Goal: Information Seeking & Learning: Learn about a topic

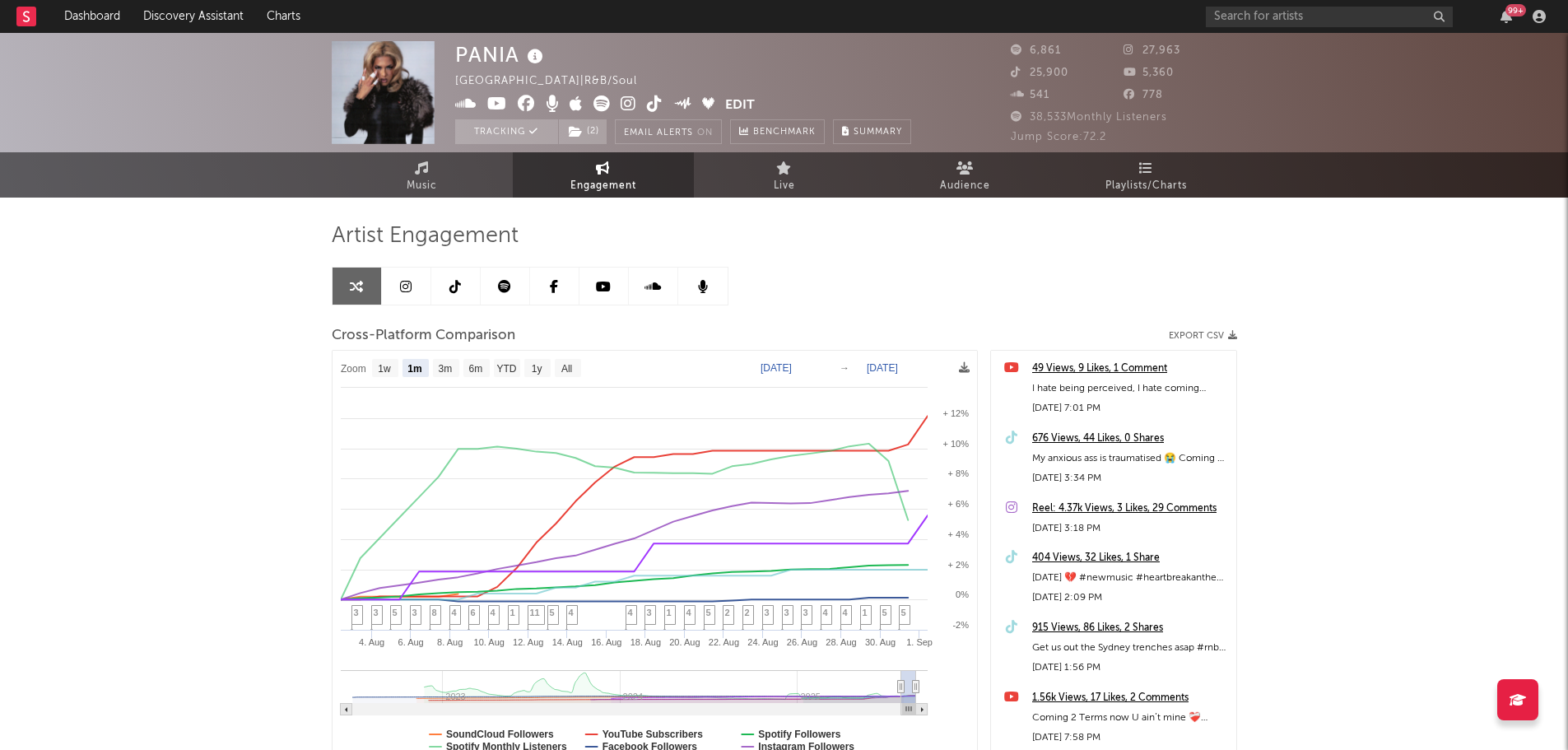
select select "1m"
click at [113, 25] on link "Dashboard" at bounding box center [92, 17] width 79 height 33
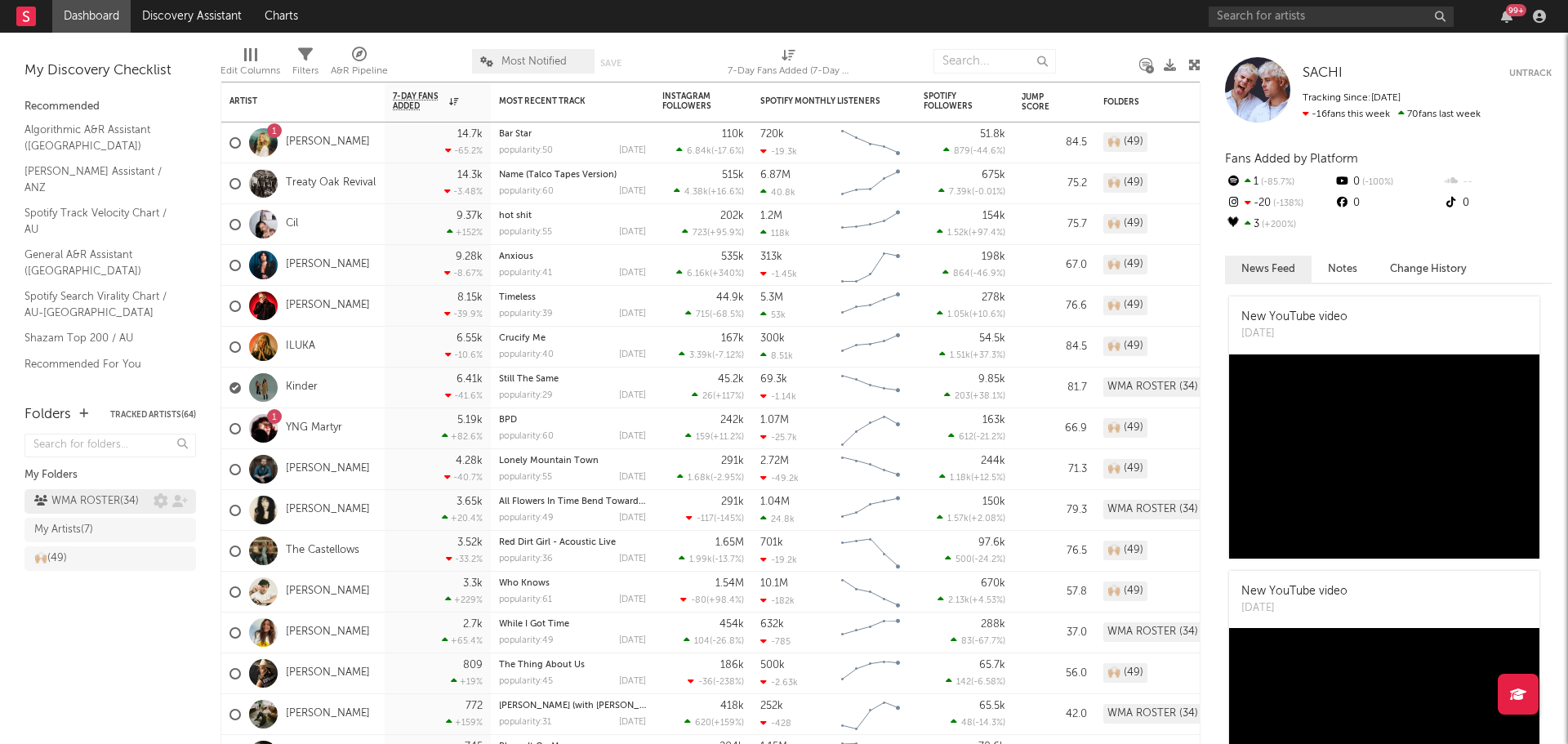
click at [120, 500] on div "WMA ROSTER ( 34 )" at bounding box center [86, 502] width 104 height 20
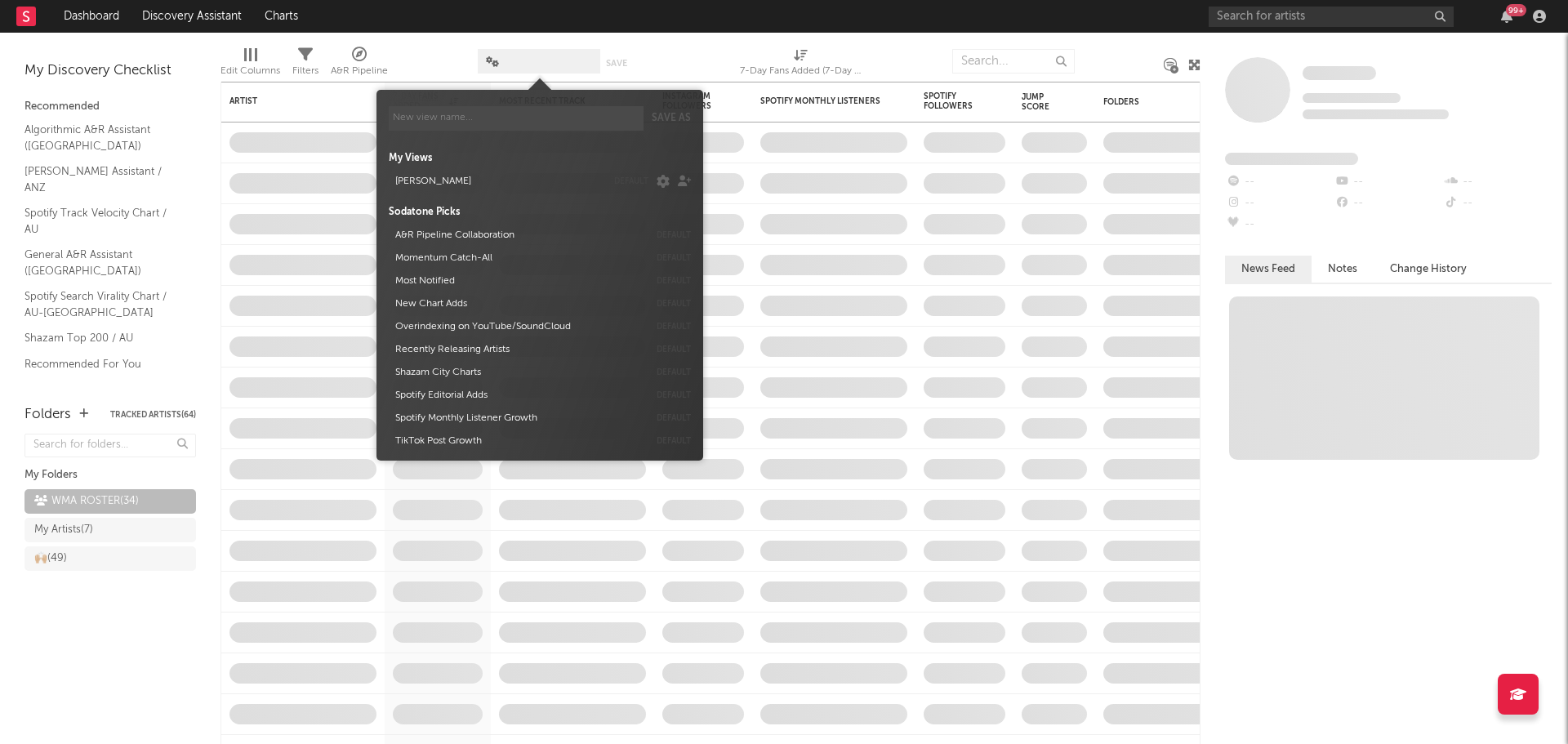
click at [566, 59] on span at bounding box center [539, 62] width 122 height 25
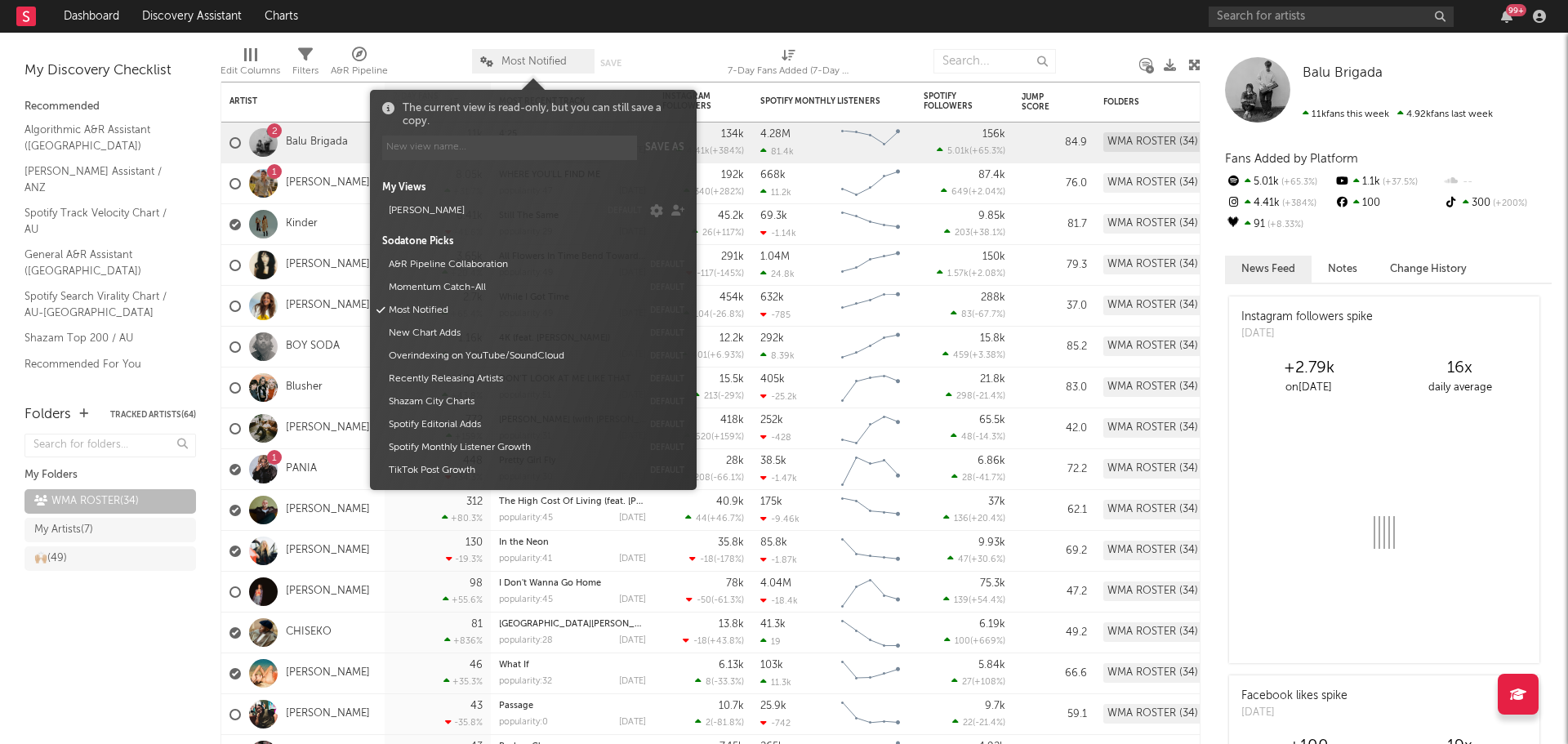
click at [459, 212] on button "[PERSON_NAME]" at bounding box center [491, 211] width 217 height 23
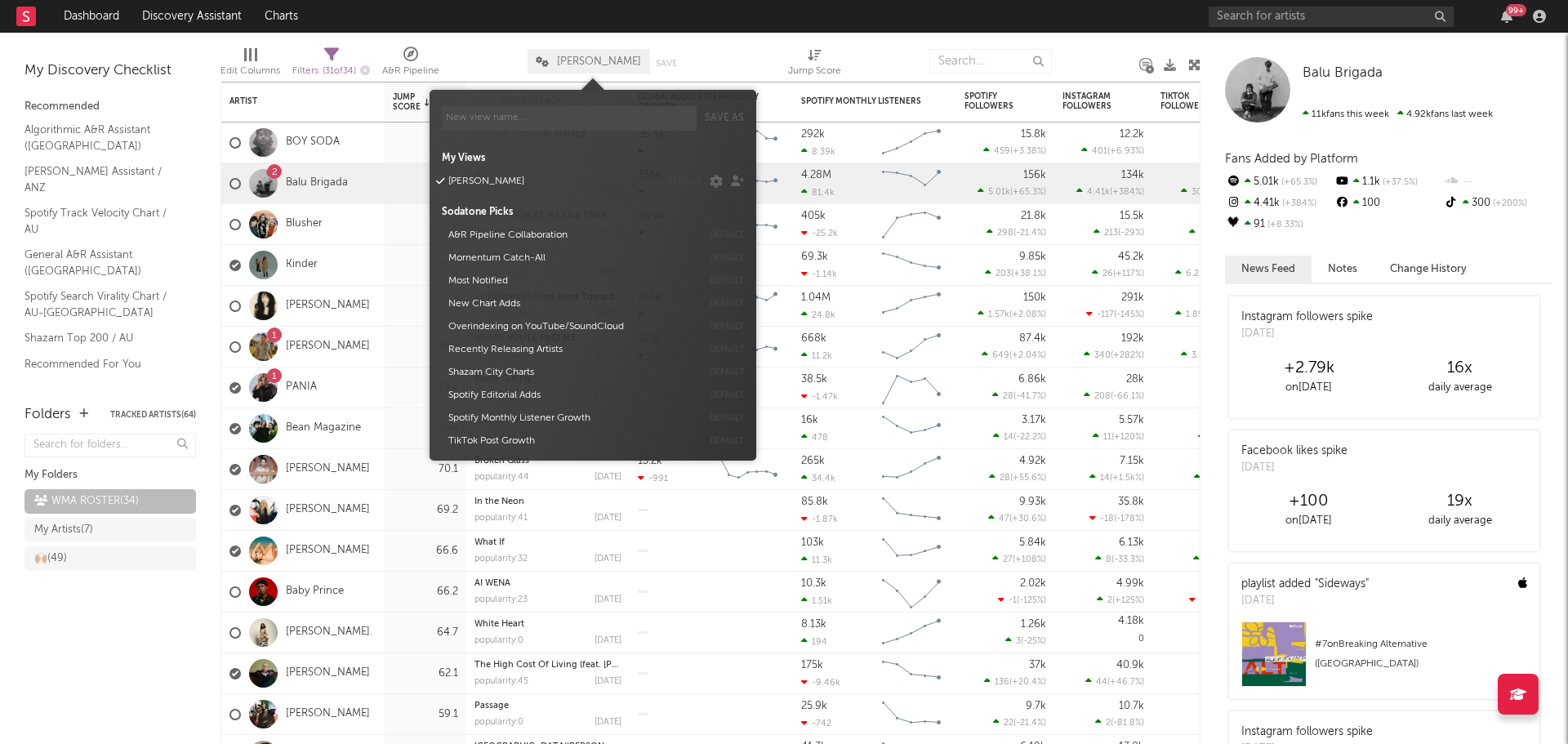
click at [482, 67] on div at bounding box center [484, 62] width 64 height 41
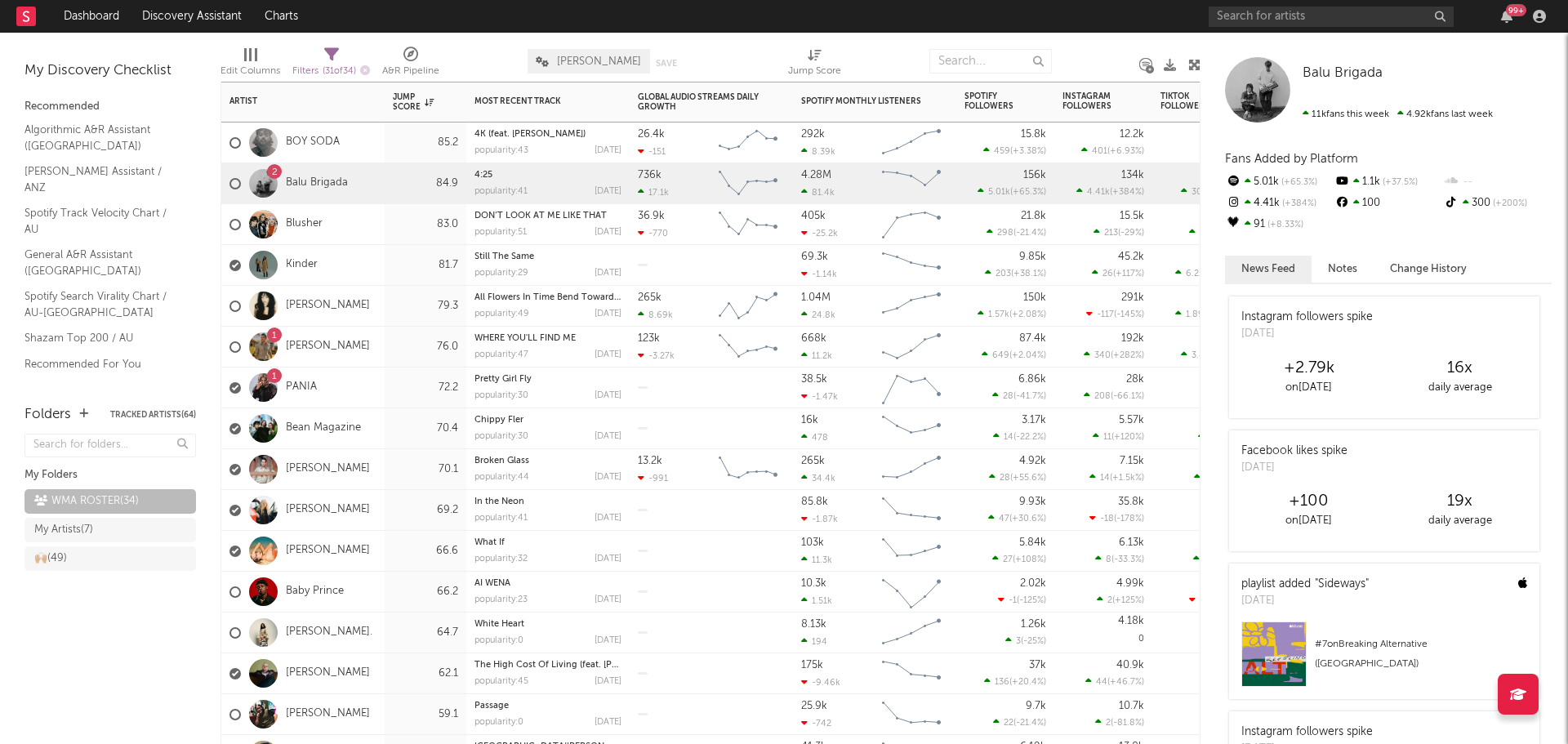
click at [361, 156] on div "BOY SODA" at bounding box center [303, 143] width 163 height 41
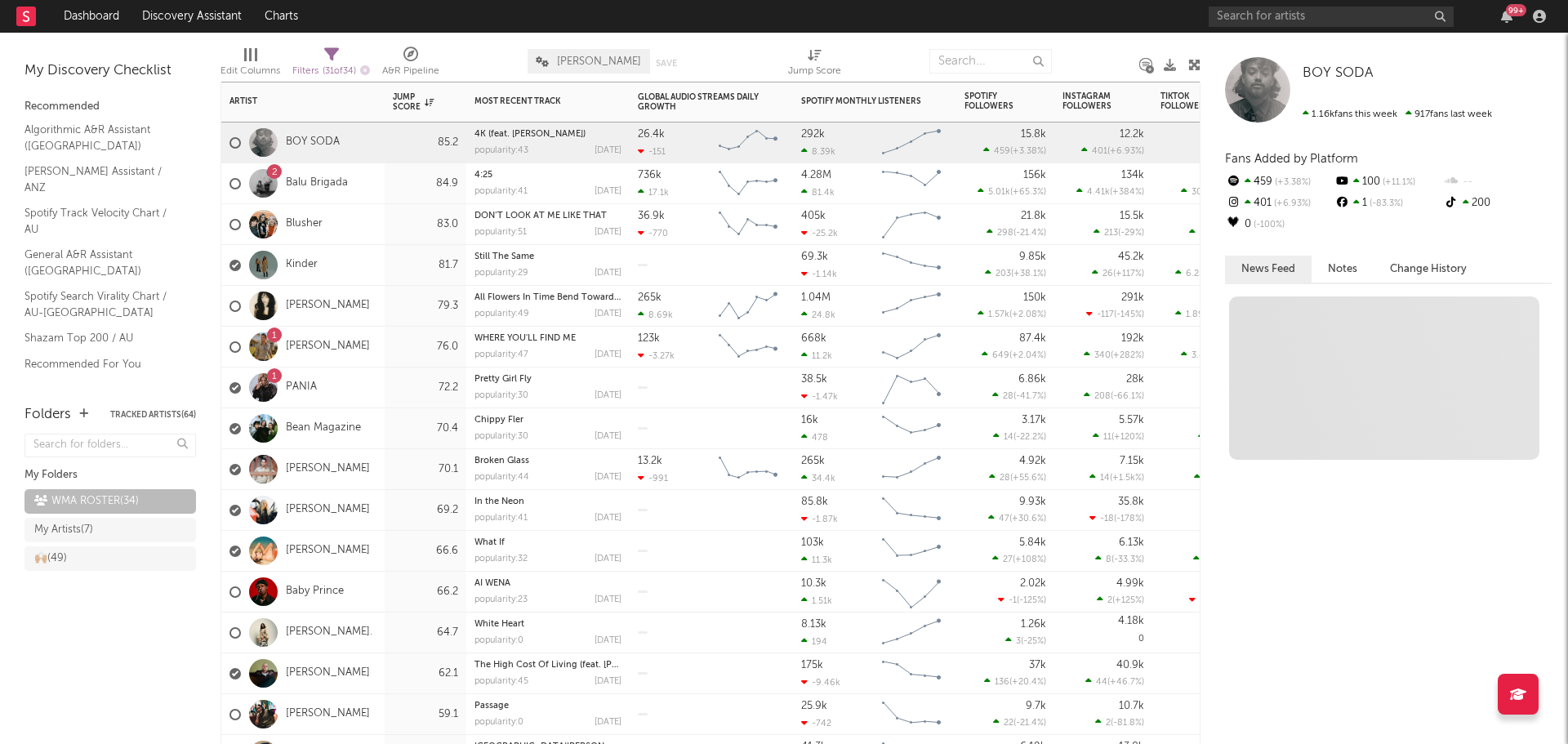
click at [361, 186] on div "2 Balu Brigada" at bounding box center [303, 184] width 163 height 41
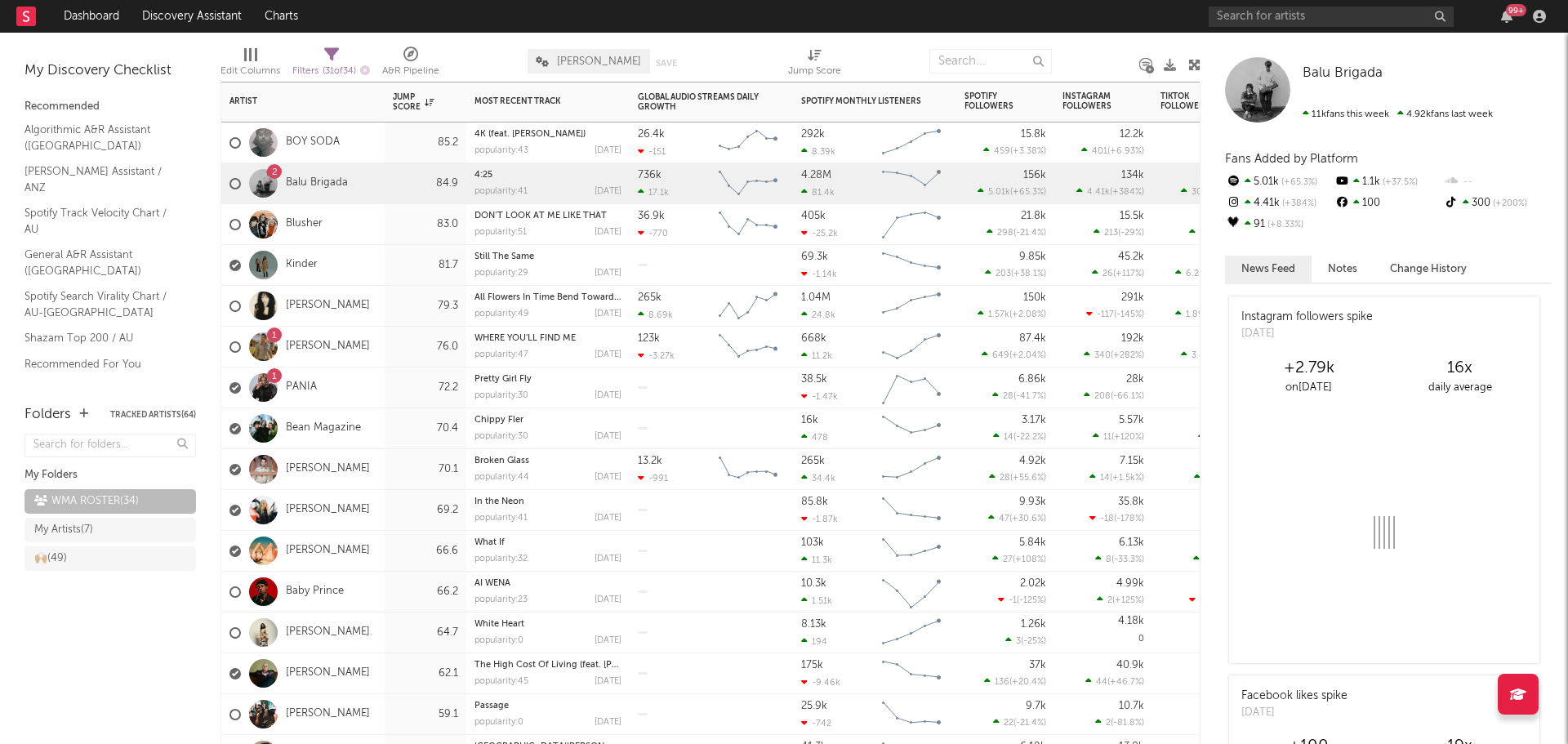
click at [341, 218] on div "Blusher" at bounding box center [303, 225] width 163 height 41
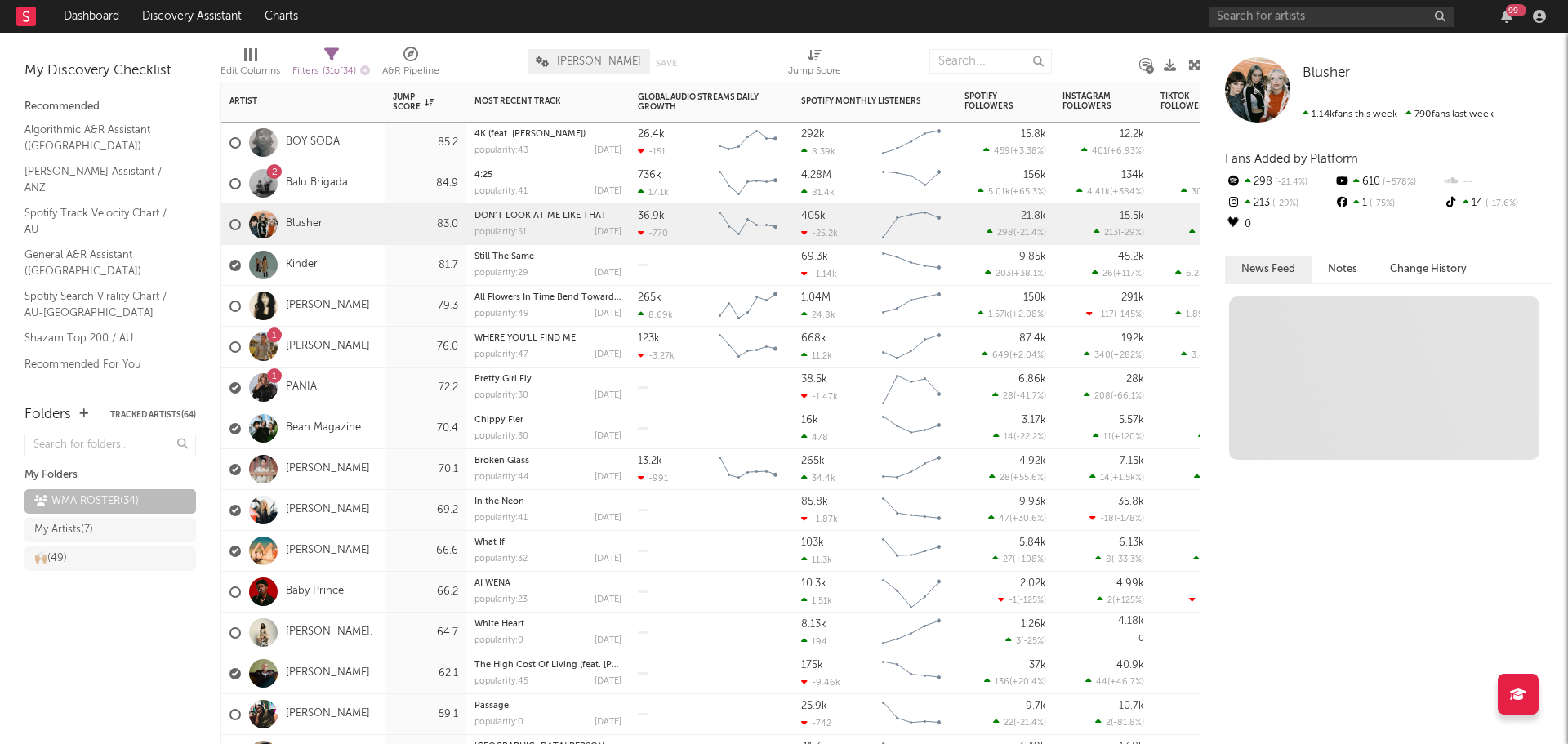
click at [339, 261] on div "Kinder" at bounding box center [303, 265] width 163 height 41
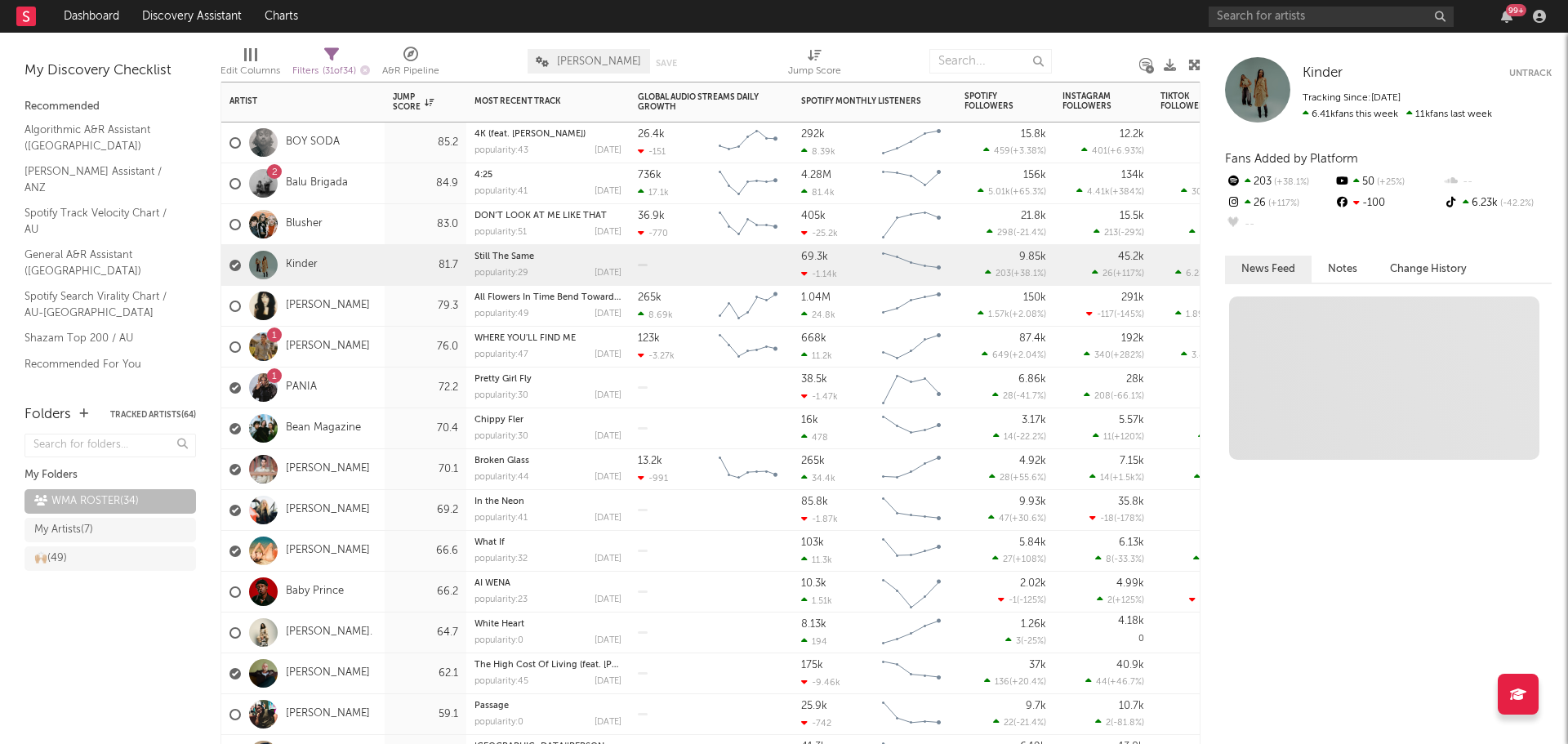
click at [324, 394] on div "1 PANIA" at bounding box center [303, 388] width 163 height 41
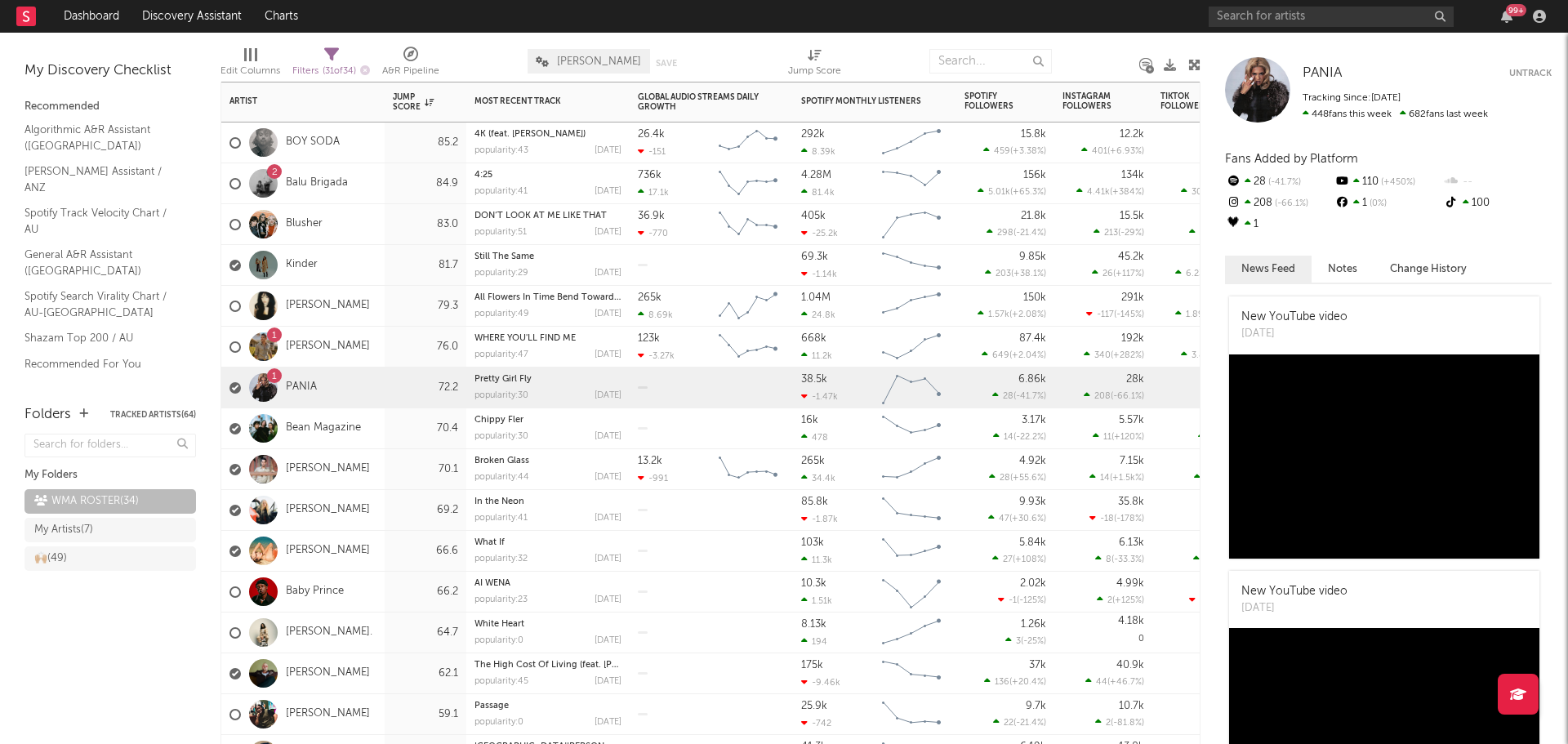
click at [375, 224] on div "Blusher" at bounding box center [303, 225] width 163 height 41
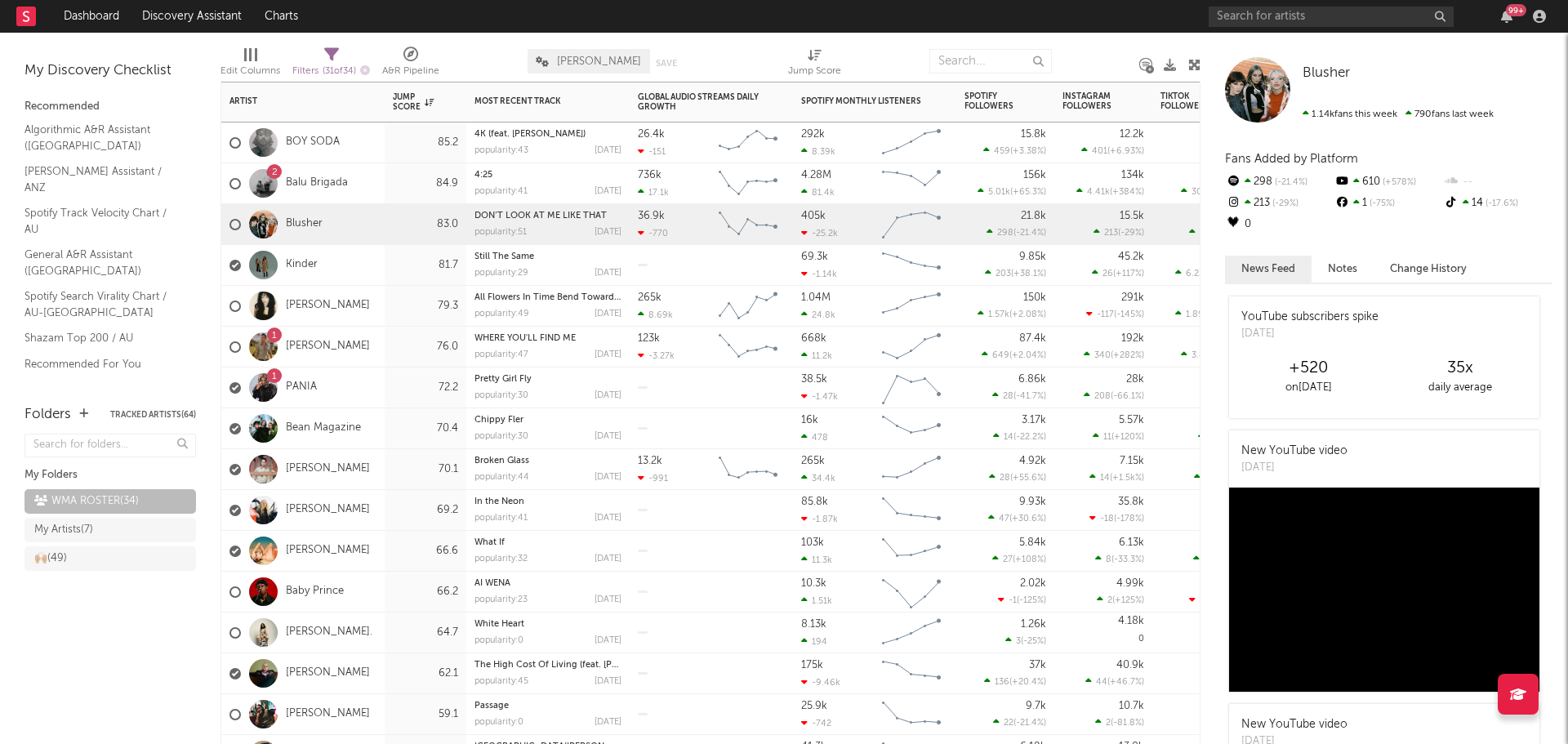
click at [396, 429] on div "70.4" at bounding box center [425, 429] width 66 height 20
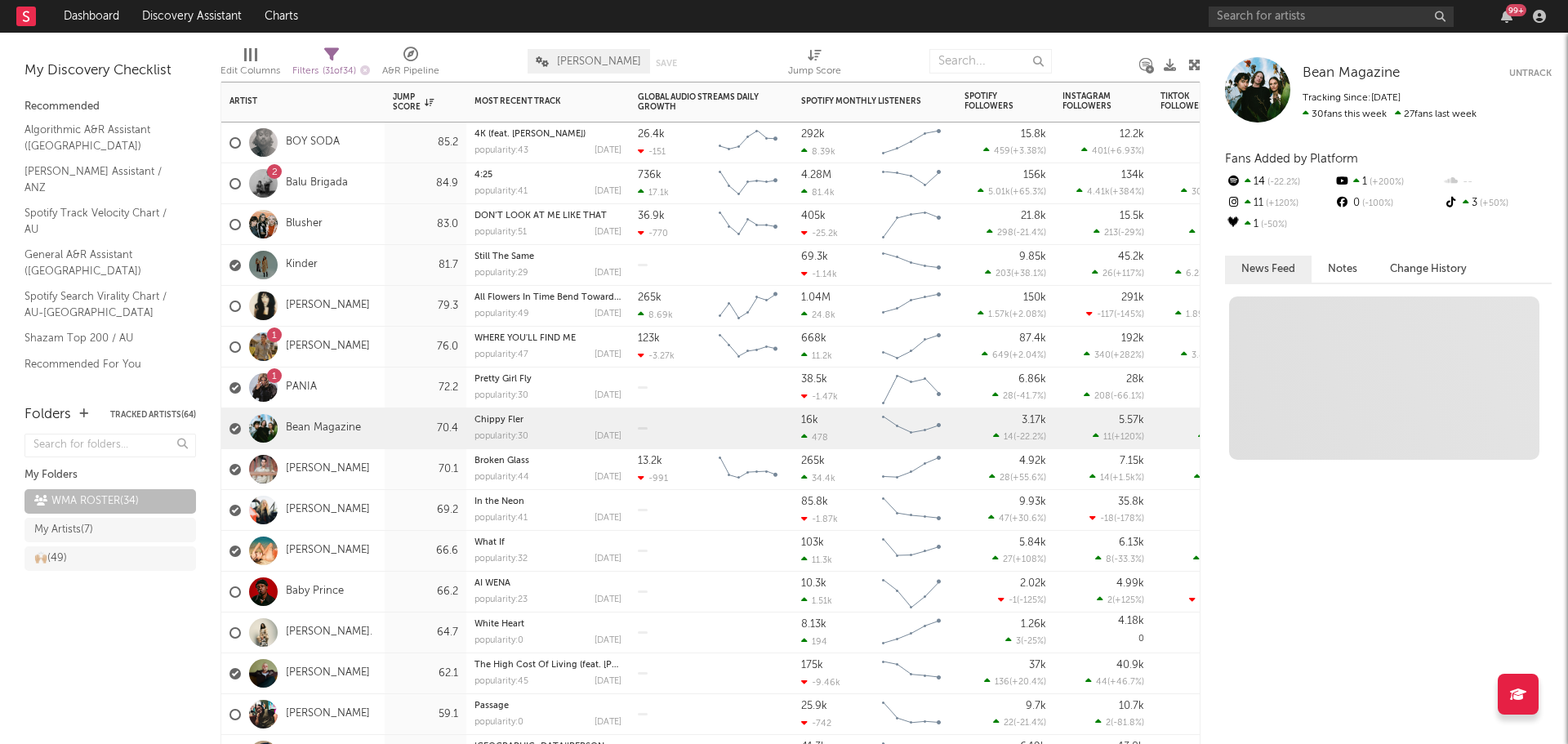
click at [366, 475] on div "[PERSON_NAME]" at bounding box center [303, 470] width 163 height 41
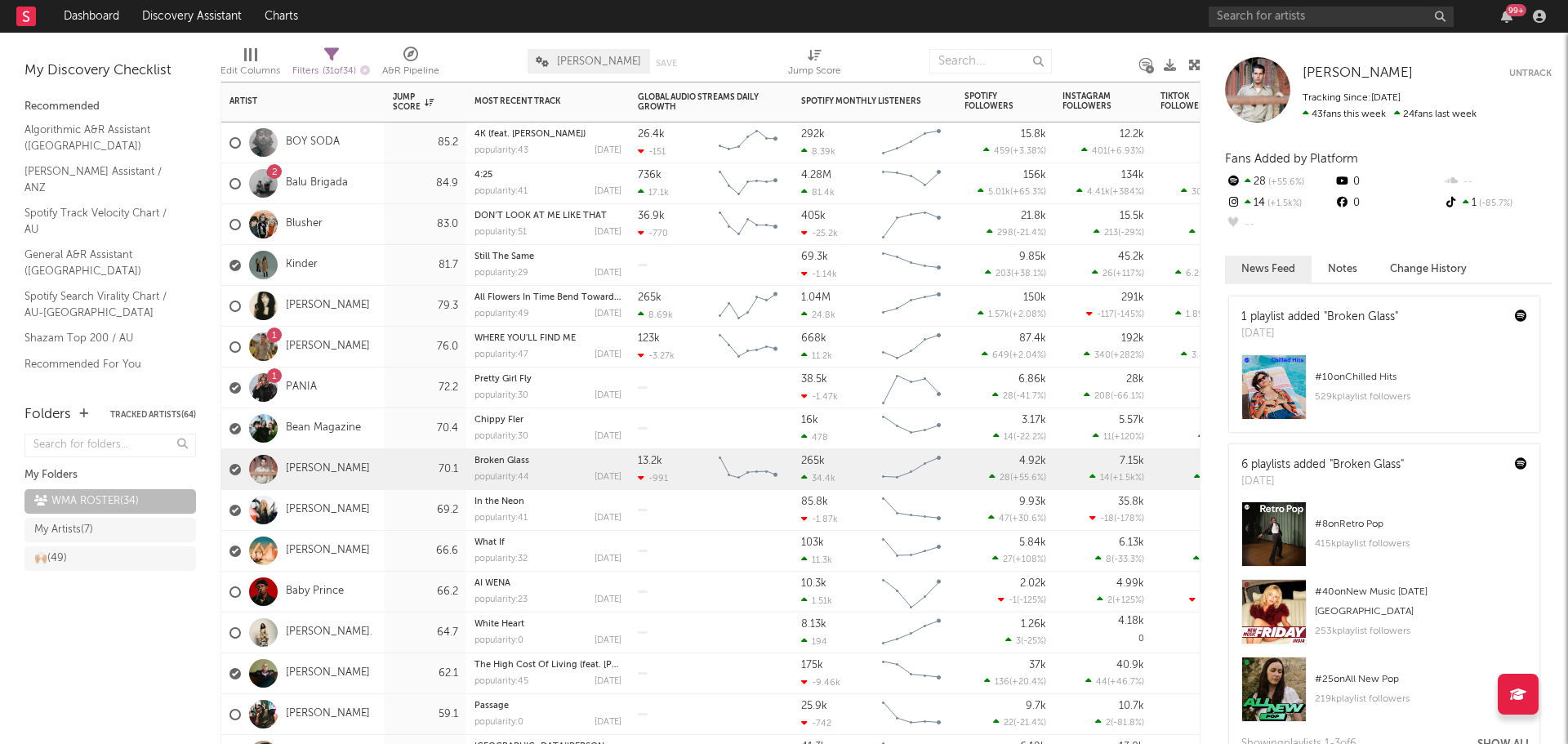
click at [349, 498] on div "[PERSON_NAME]" at bounding box center [303, 511] width 163 height 41
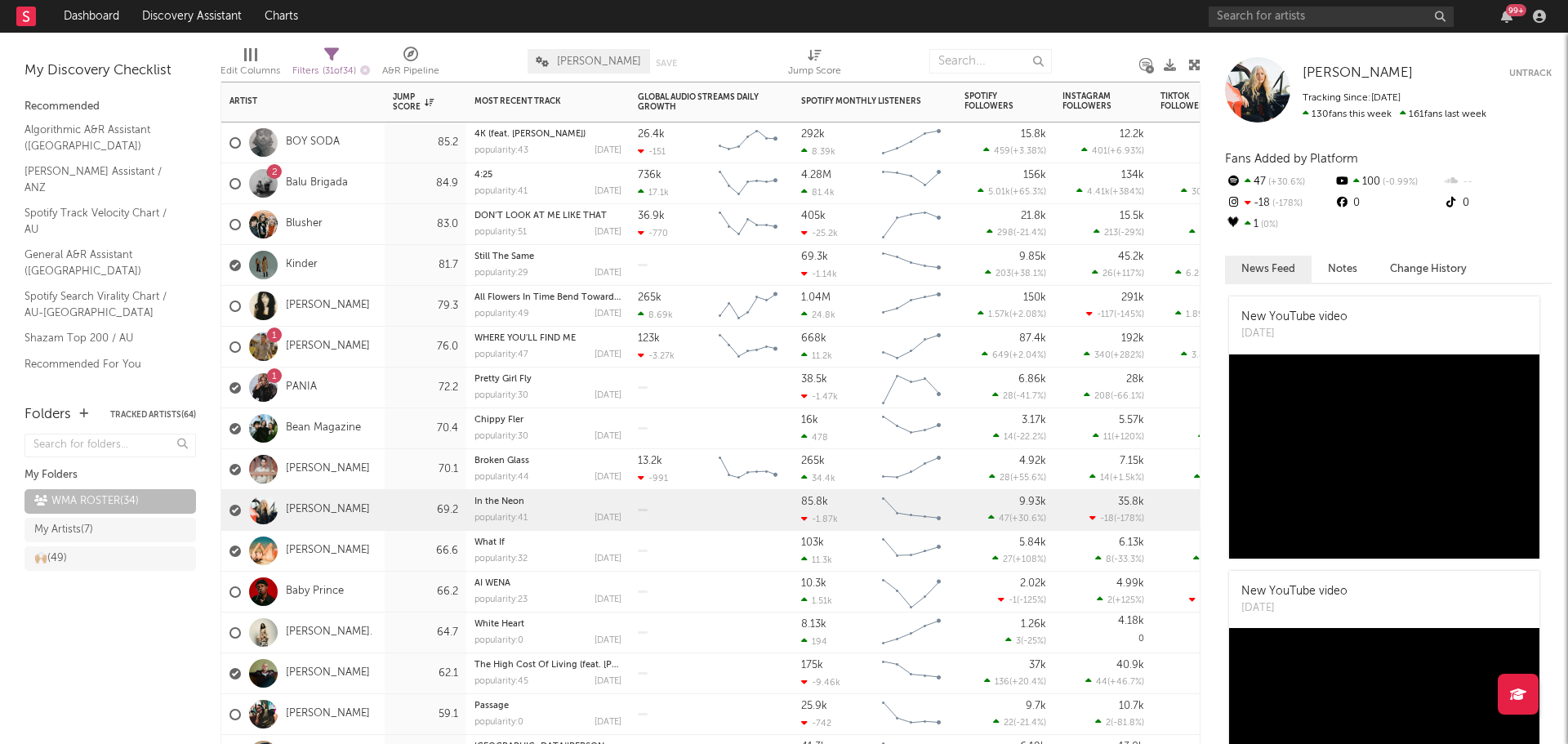
click at [345, 682] on div "[PERSON_NAME]" at bounding box center [303, 674] width 163 height 41
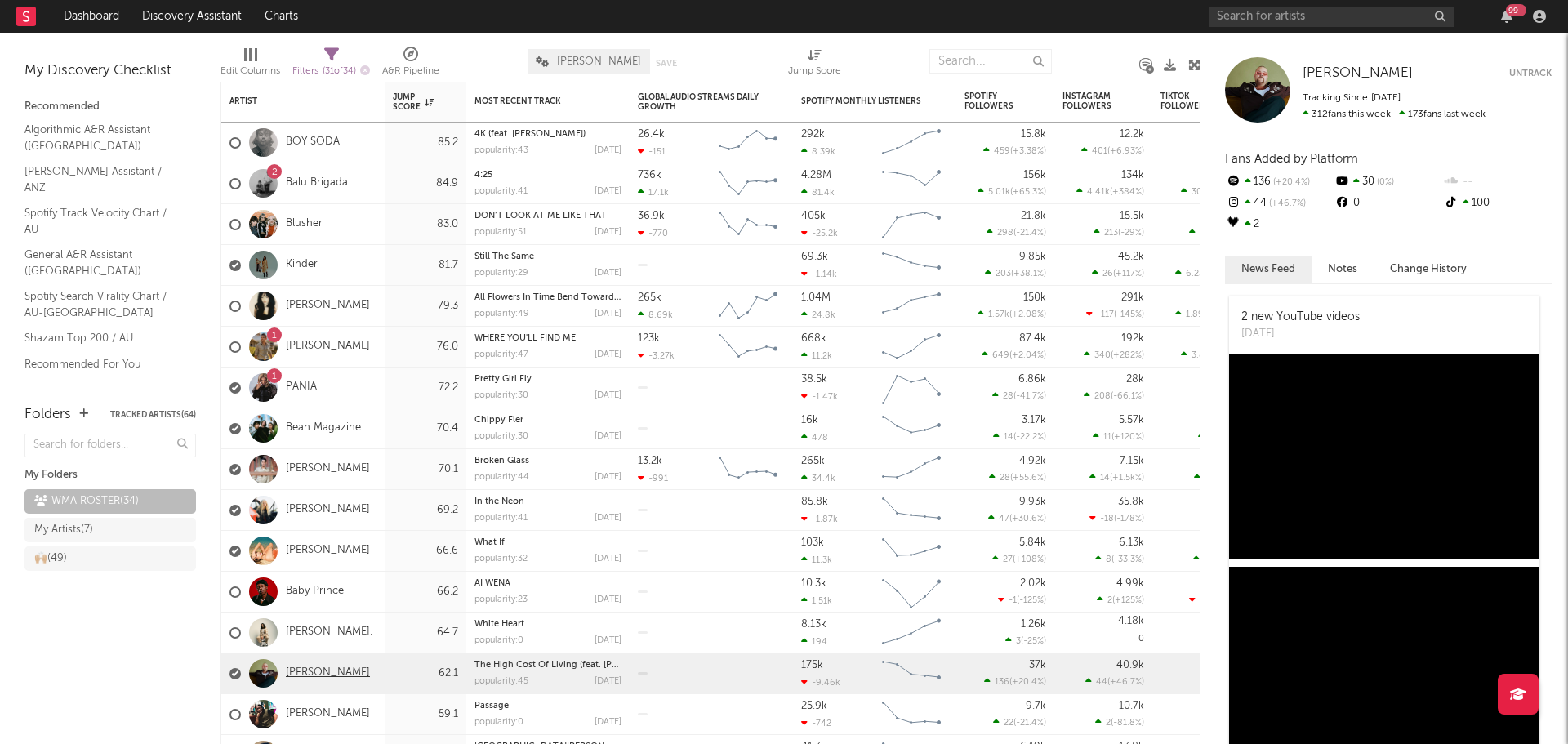
click at [292, 673] on link "[PERSON_NAME]" at bounding box center [328, 673] width 84 height 14
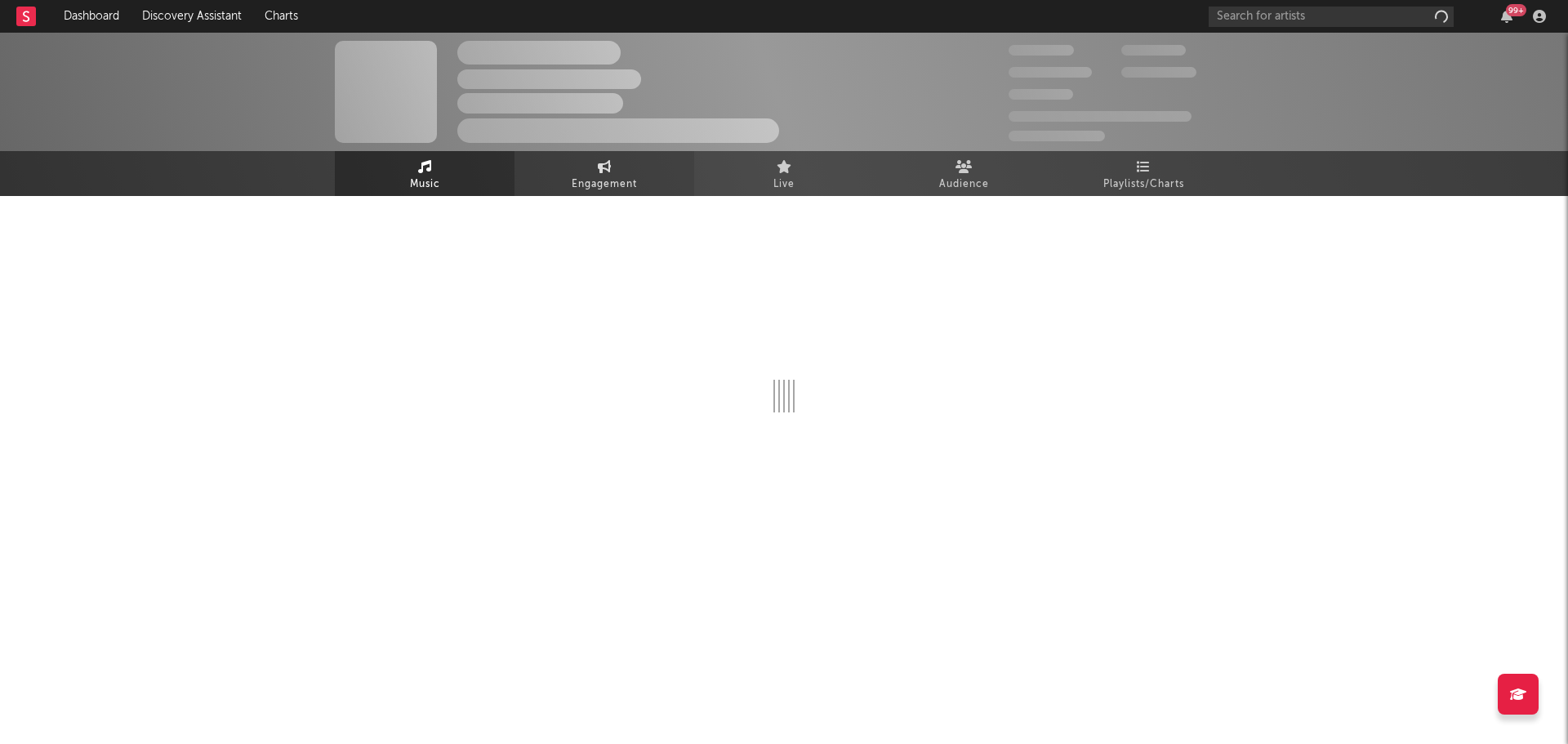
click at [567, 186] on link "Engagement" at bounding box center [605, 173] width 180 height 45
select select "1w"
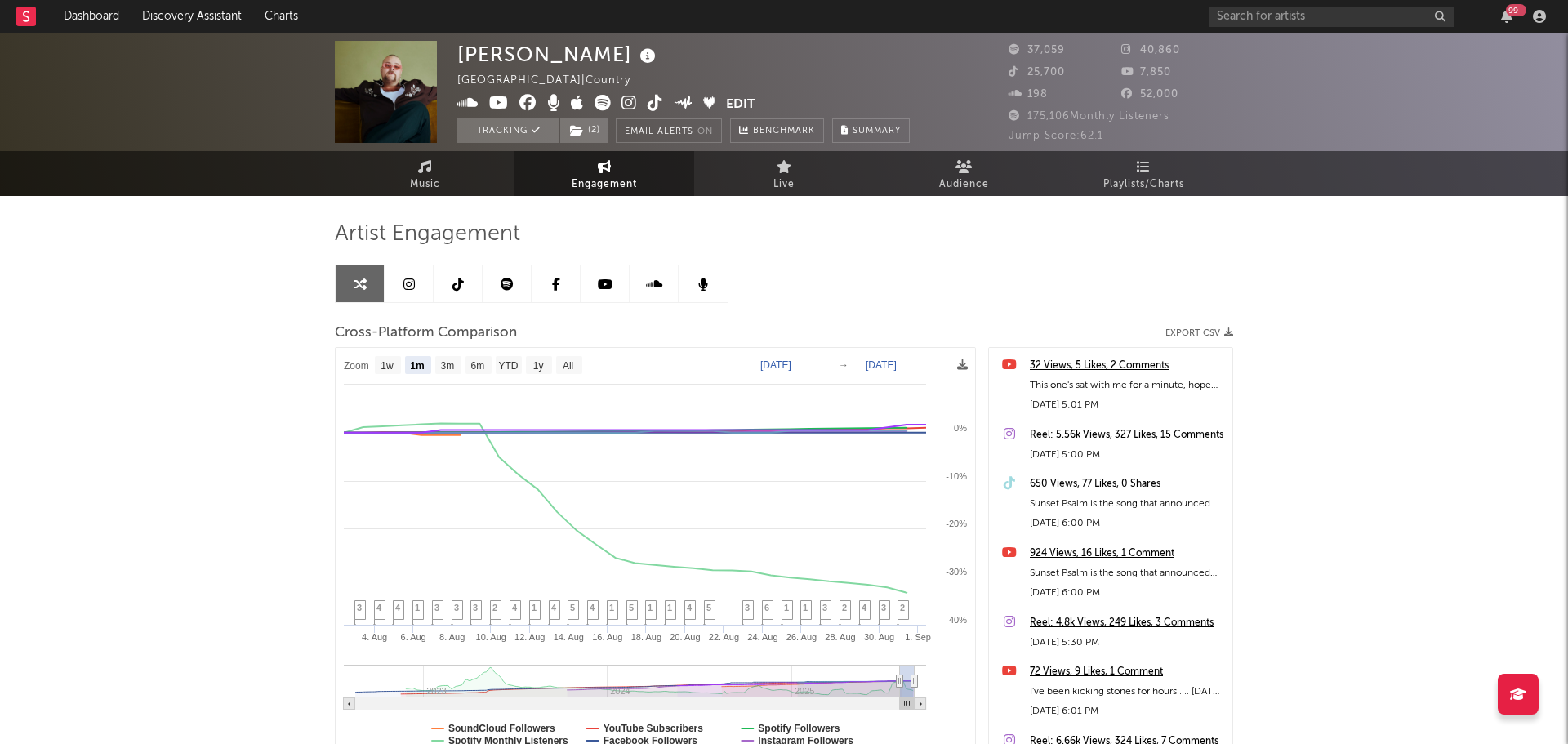
select select "1m"
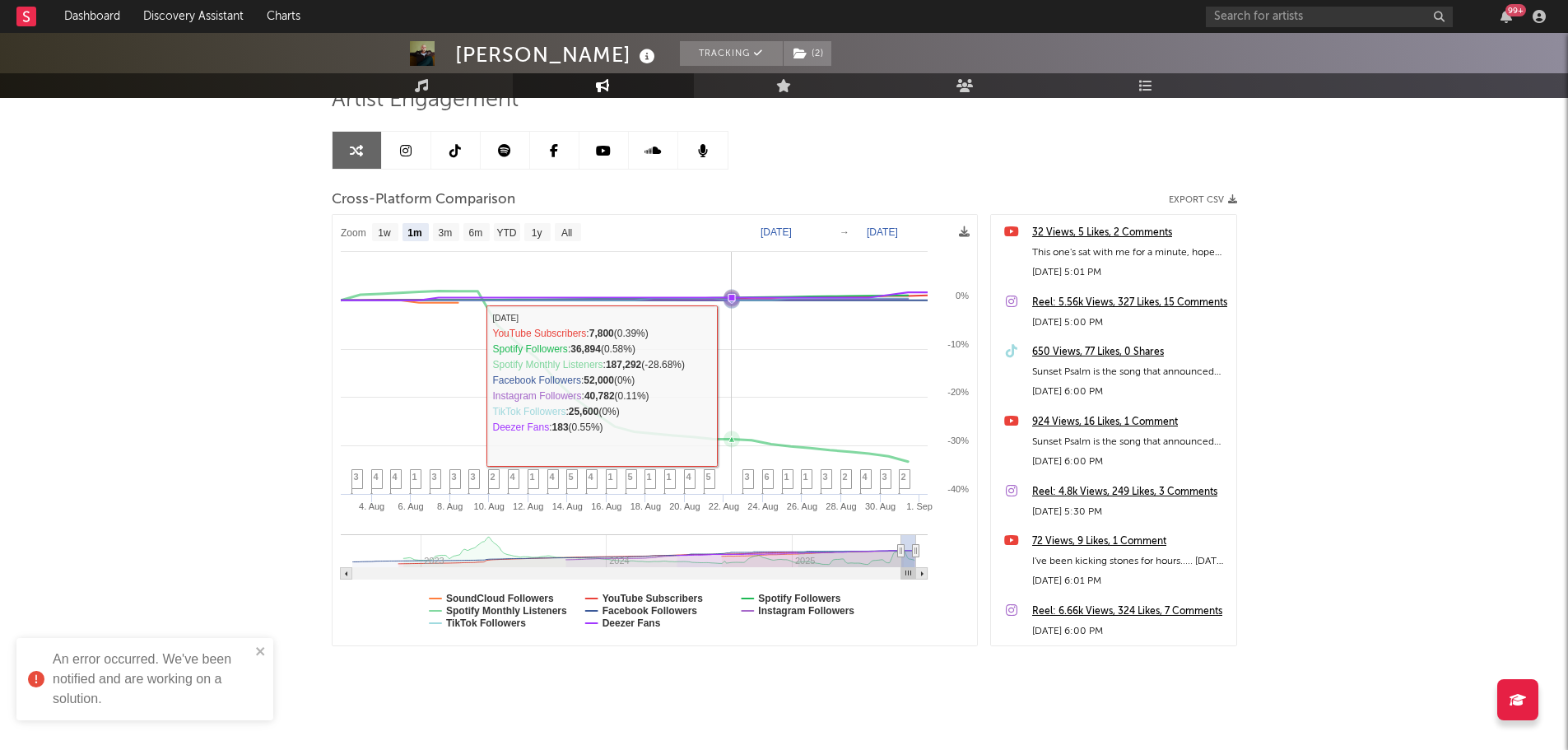
scroll to position [147, 0]
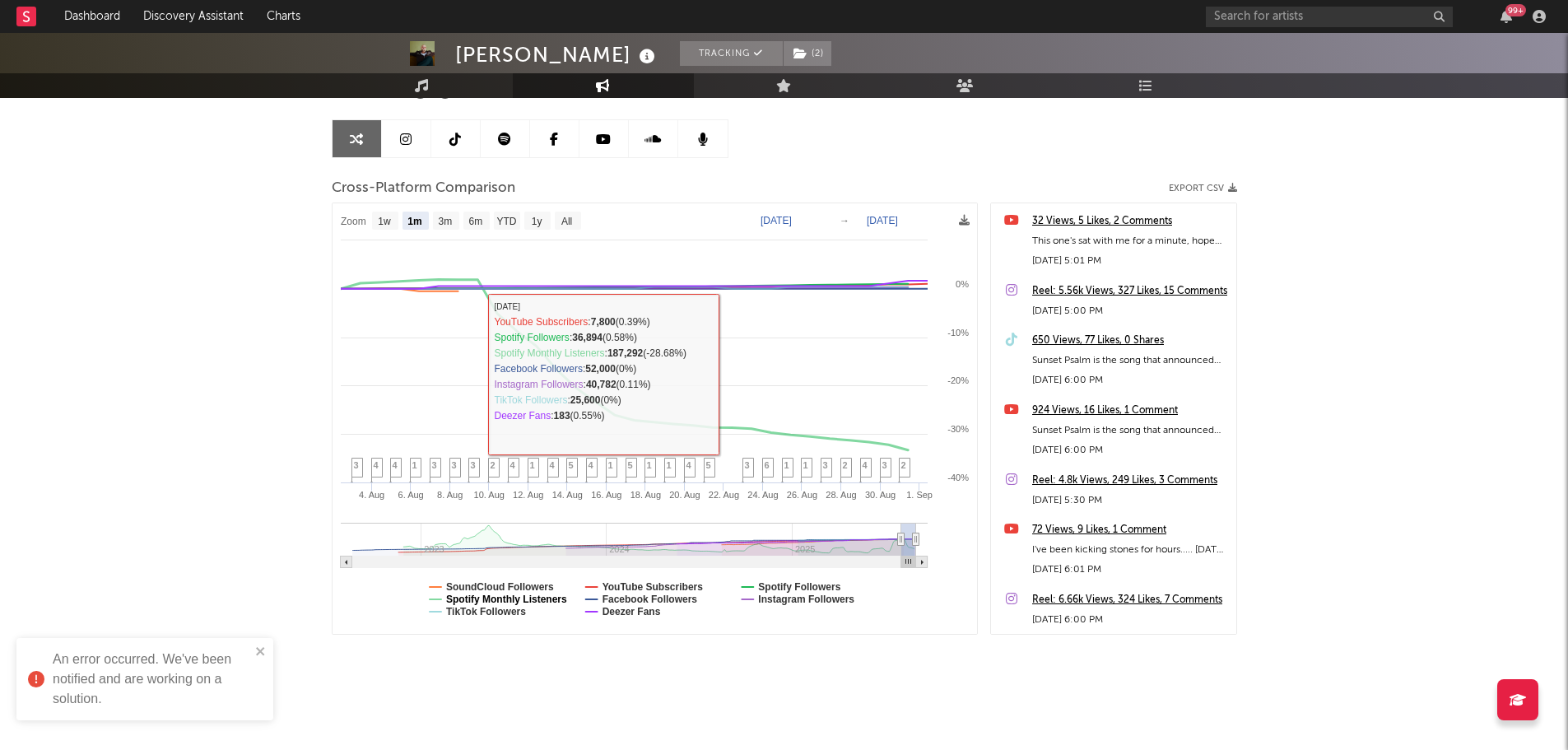
click at [488, 595] on text "Spotify Monthly Listeners" at bounding box center [506, 599] width 121 height 12
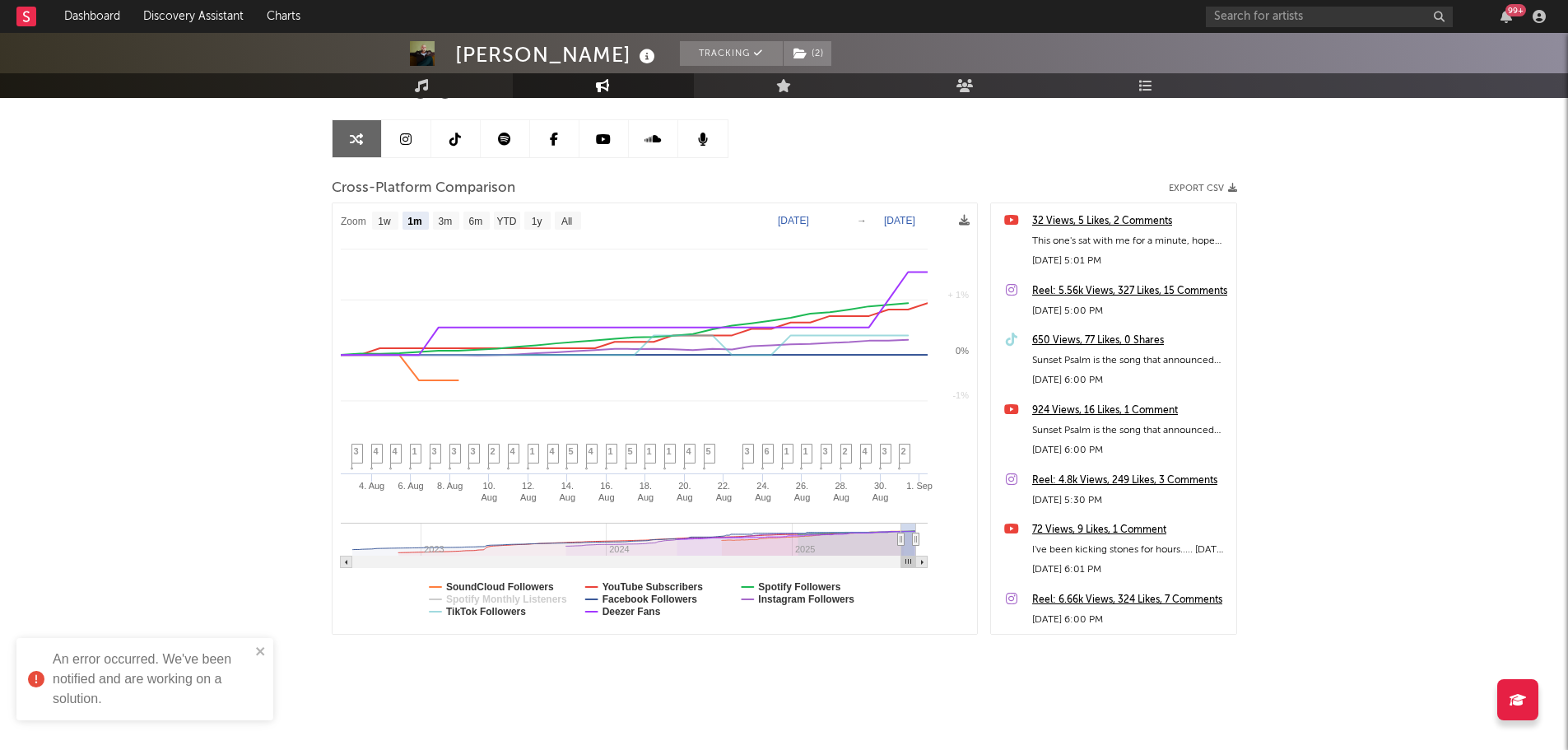
select select "1m"
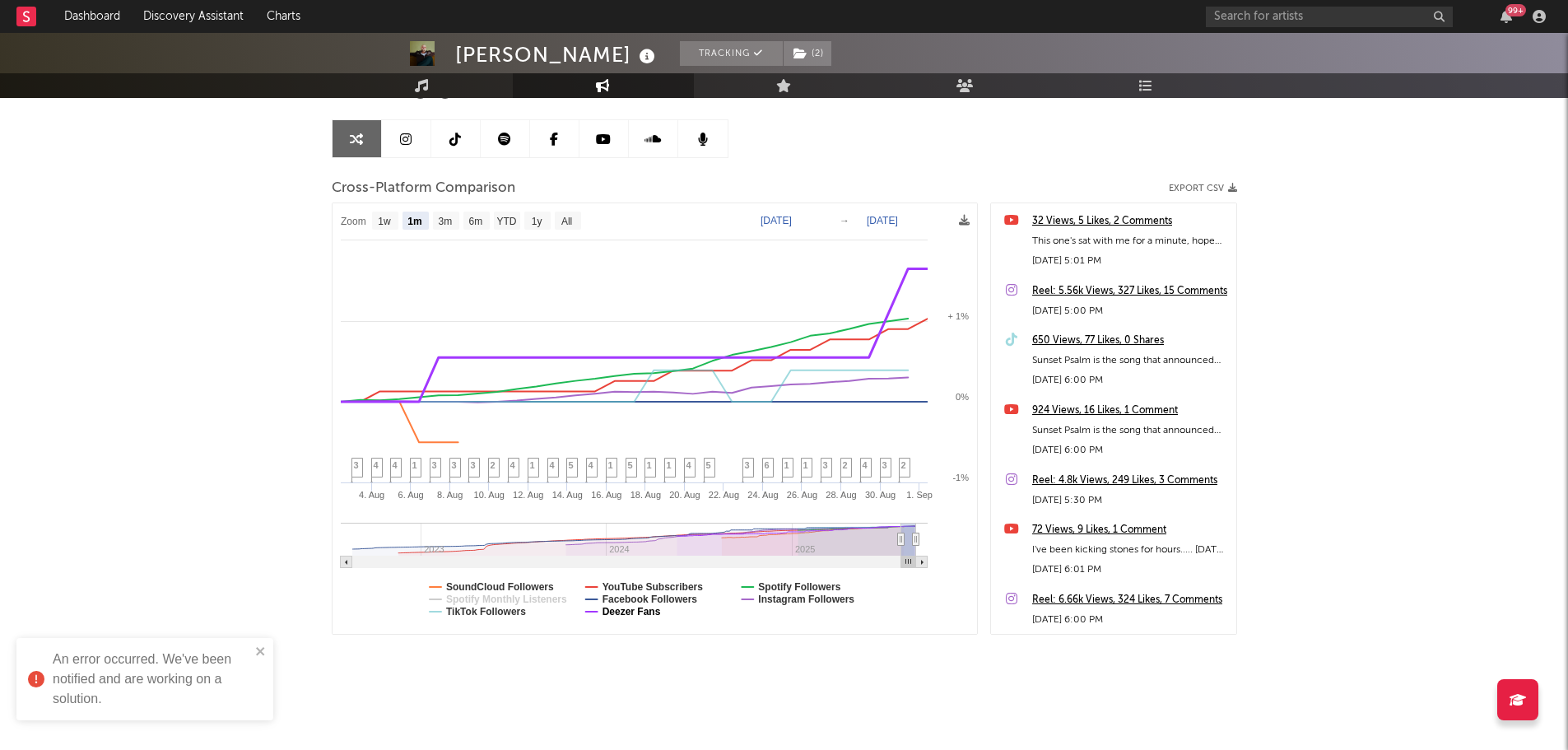
click at [611, 608] on text "Deezer Fans" at bounding box center [631, 612] width 59 height 12
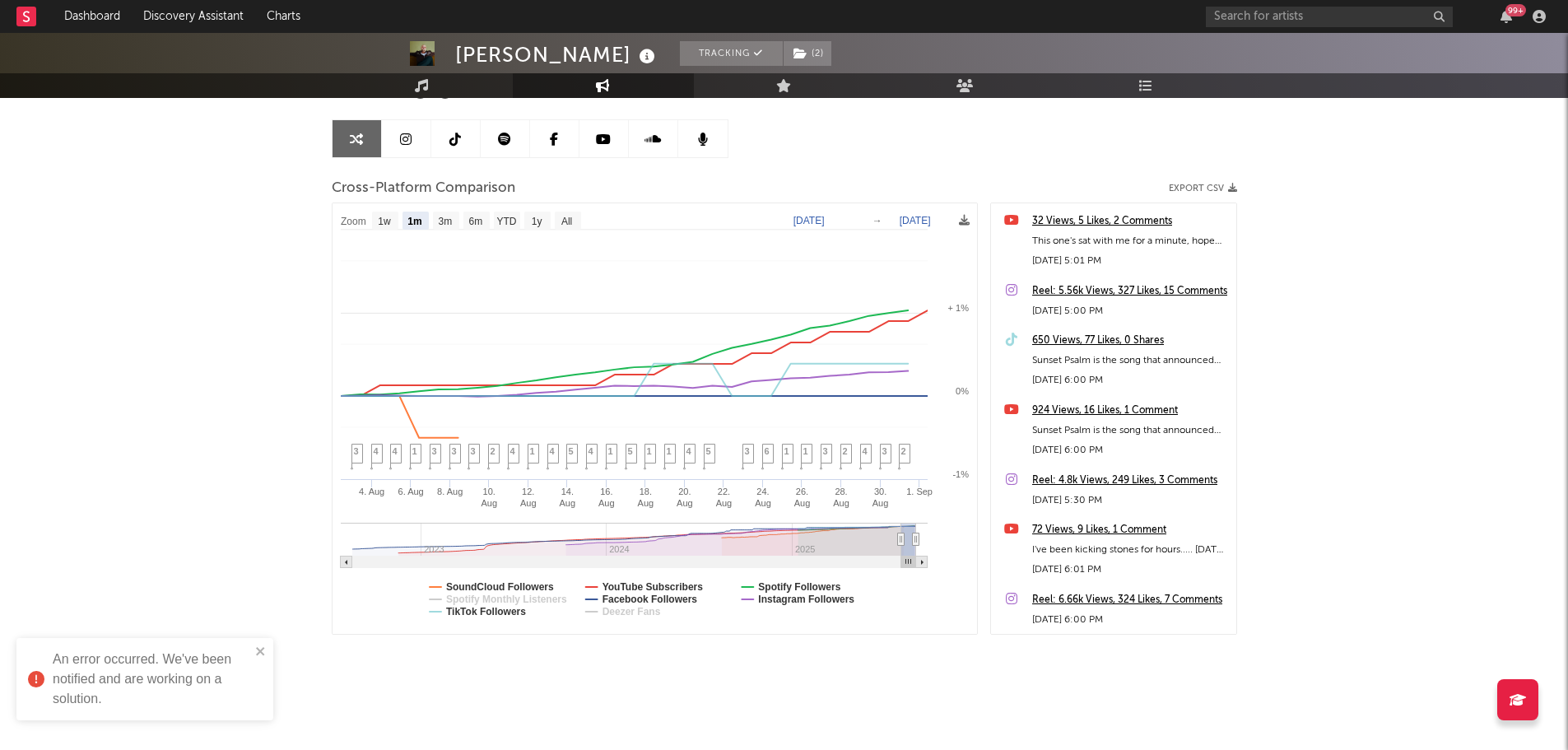
select select "1m"
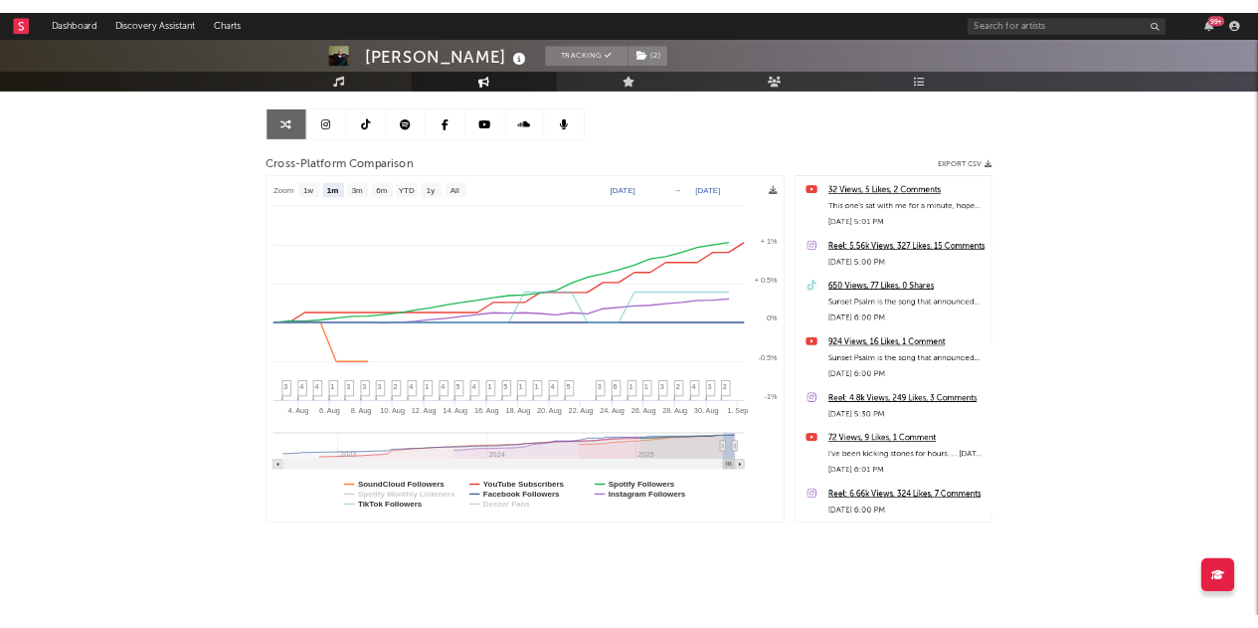
scroll to position [177, 0]
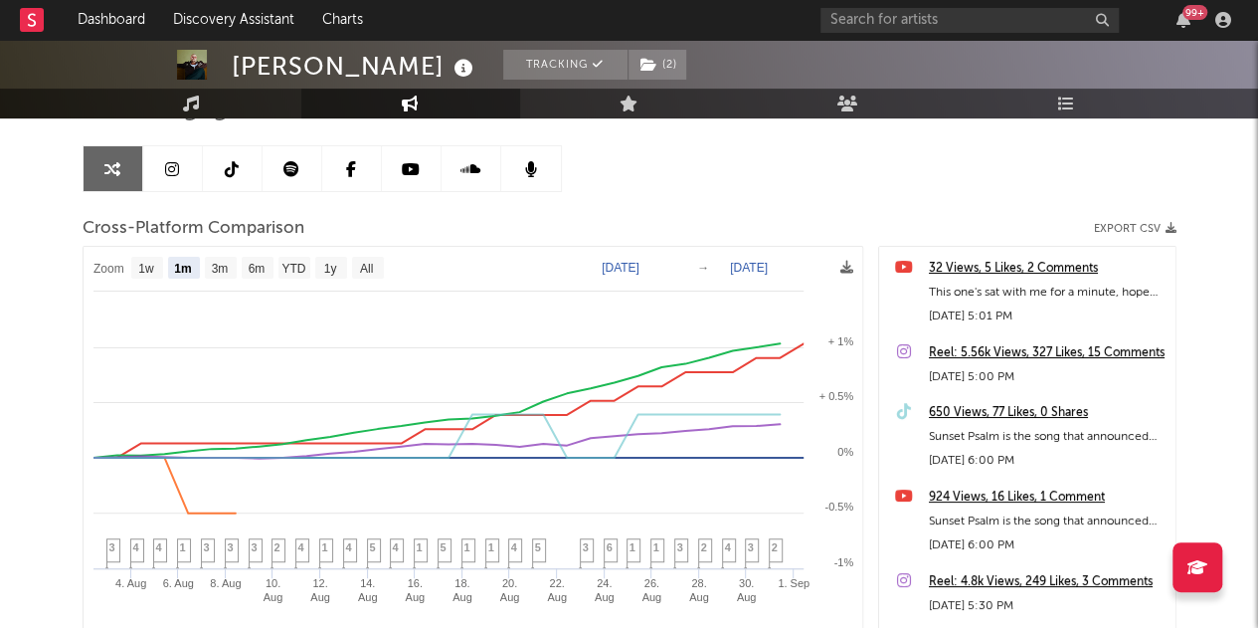
select select "1m"
